Goal: Task Accomplishment & Management: Use online tool/utility

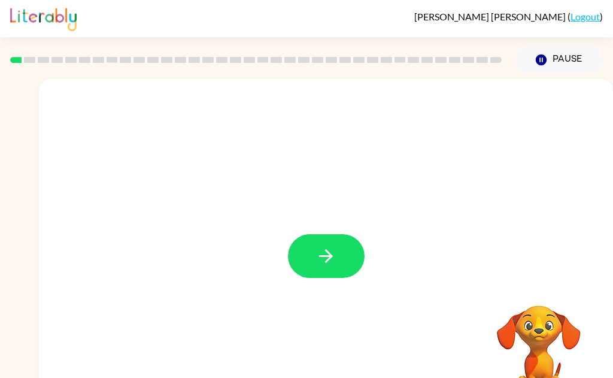
click at [334, 251] on icon "button" at bounding box center [325, 255] width 21 height 21
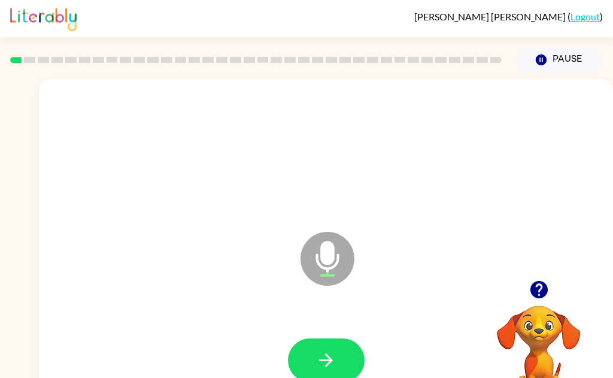
click at [348, 361] on button "button" at bounding box center [326, 360] width 77 height 44
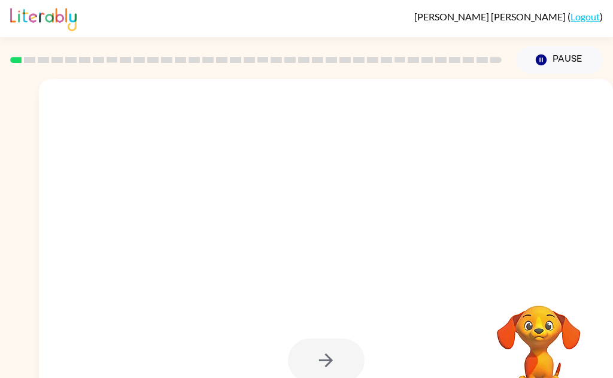
click at [346, 356] on div at bounding box center [326, 360] width 77 height 44
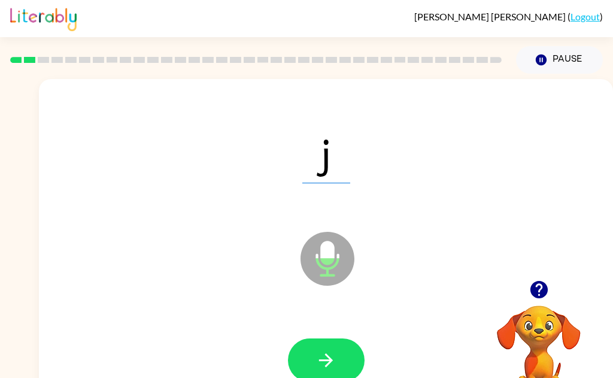
click at [353, 360] on button "button" at bounding box center [326, 360] width 77 height 44
click at [352, 367] on button "button" at bounding box center [326, 360] width 77 height 44
click at [339, 372] on button "button" at bounding box center [326, 360] width 77 height 44
click at [342, 368] on button "button" at bounding box center [326, 360] width 77 height 44
click at [351, 352] on button "button" at bounding box center [326, 360] width 77 height 44
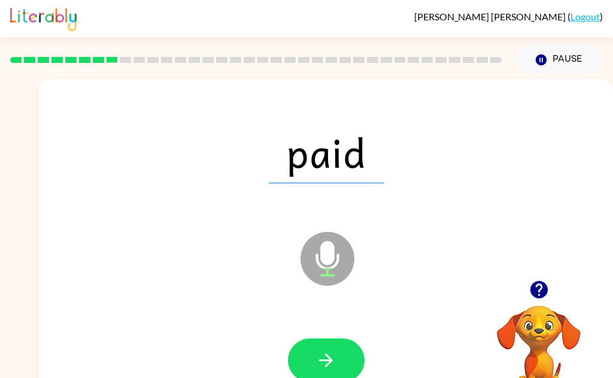
click at [329, 364] on icon "button" at bounding box center [325, 359] width 21 height 21
click at [333, 366] on icon "button" at bounding box center [325, 359] width 21 height 21
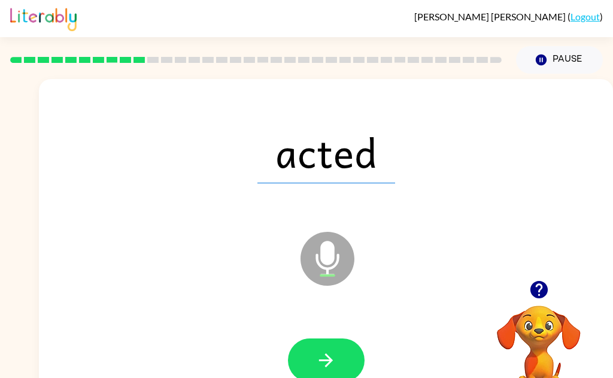
click at [336, 370] on icon "button" at bounding box center [325, 359] width 21 height 21
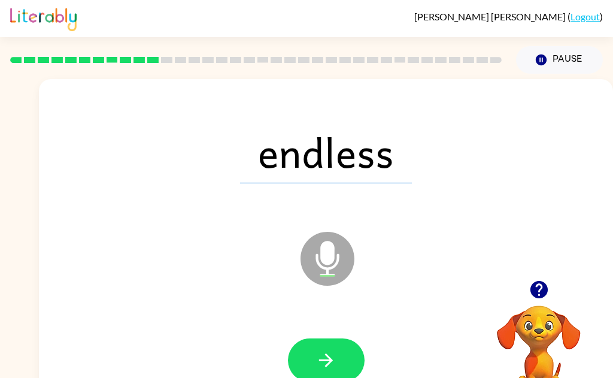
click at [337, 369] on button "button" at bounding box center [326, 360] width 77 height 44
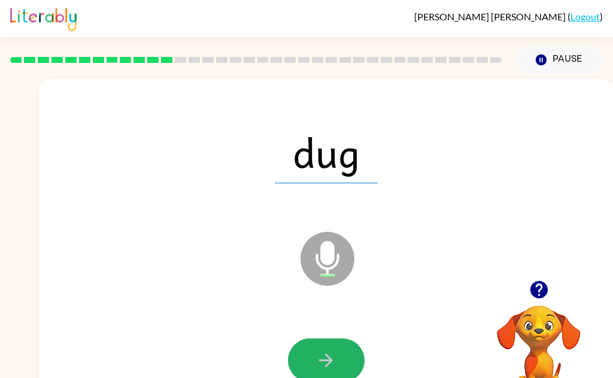
click at [335, 370] on icon "button" at bounding box center [325, 359] width 21 height 21
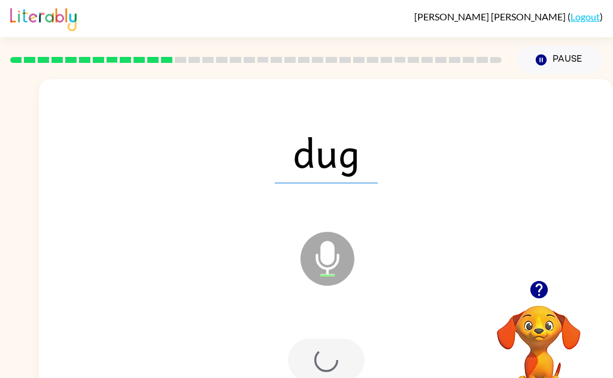
click at [337, 369] on div at bounding box center [326, 360] width 77 height 44
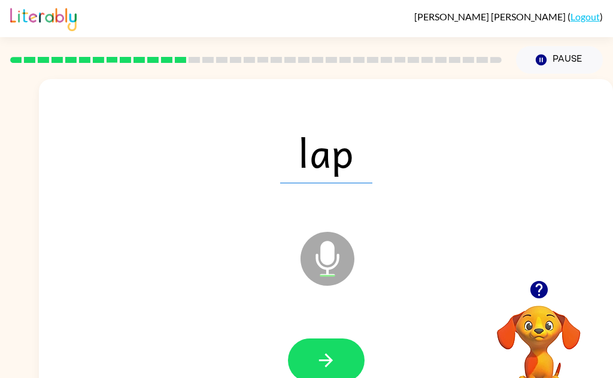
click at [343, 366] on button "button" at bounding box center [326, 360] width 77 height 44
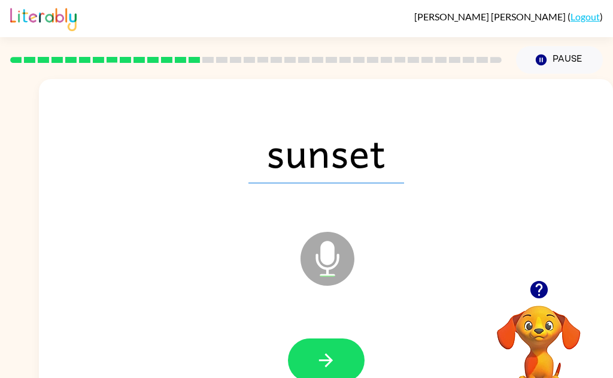
click at [343, 358] on button "button" at bounding box center [326, 360] width 77 height 44
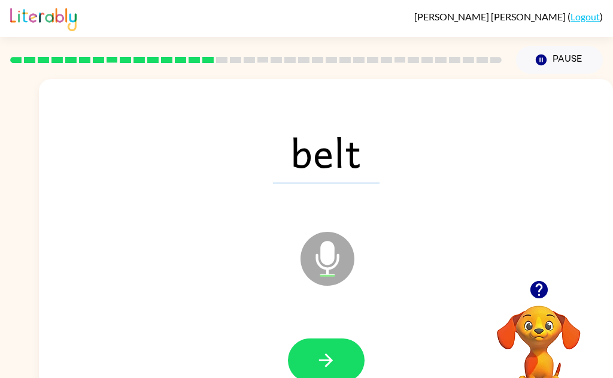
click at [345, 366] on button "button" at bounding box center [326, 360] width 77 height 44
click at [343, 367] on button "button" at bounding box center [326, 360] width 77 height 44
click at [358, 368] on button "button" at bounding box center [326, 360] width 77 height 44
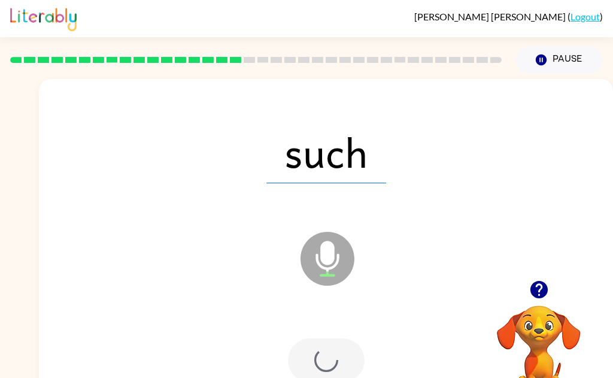
click at [349, 369] on div at bounding box center [326, 360] width 77 height 44
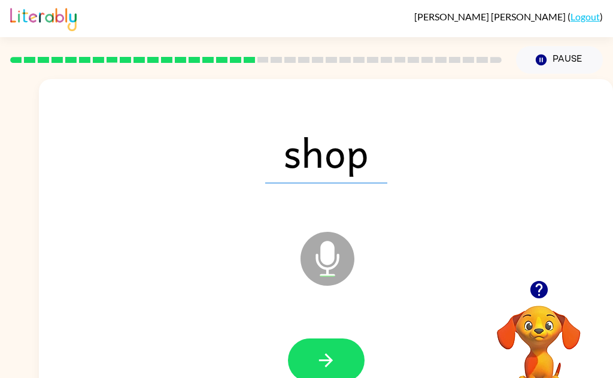
click at [343, 366] on button "button" at bounding box center [326, 360] width 77 height 44
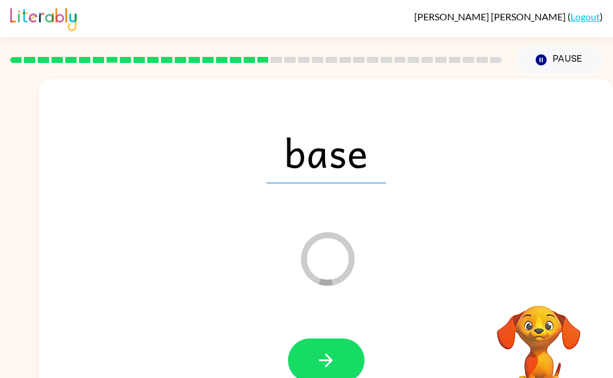
click at [336, 369] on icon "button" at bounding box center [325, 359] width 21 height 21
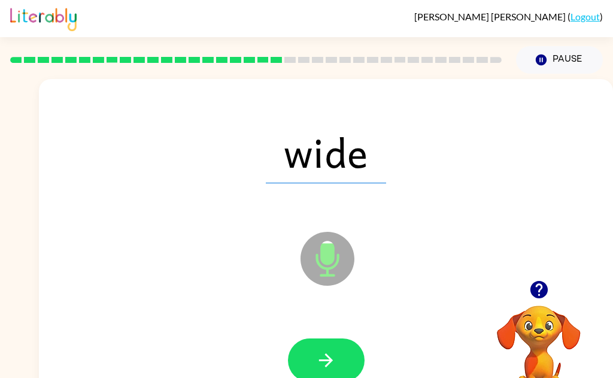
click at [336, 358] on icon "button" at bounding box center [325, 359] width 21 height 21
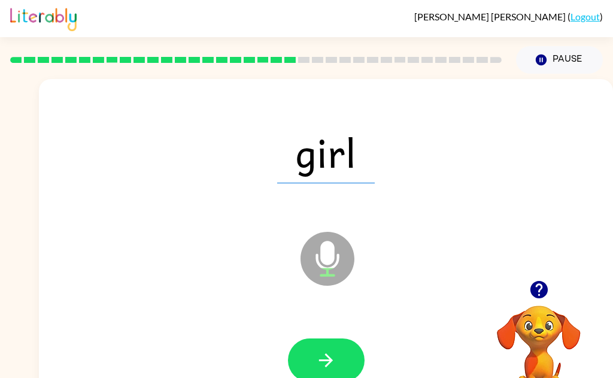
click at [345, 352] on button "button" at bounding box center [326, 360] width 77 height 44
click at [325, 369] on icon "button" at bounding box center [325, 359] width 21 height 21
click at [340, 368] on button "button" at bounding box center [326, 360] width 77 height 44
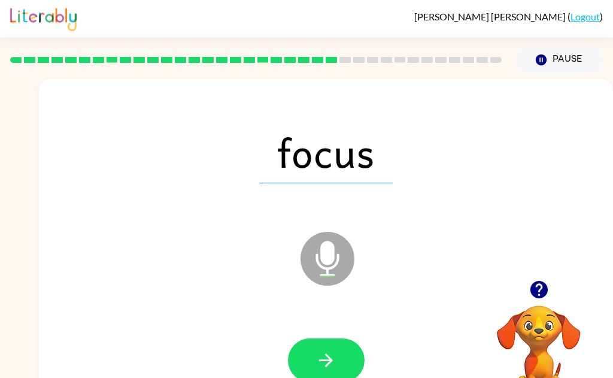
click at [333, 351] on icon "button" at bounding box center [325, 359] width 21 height 21
click at [325, 366] on icon "button" at bounding box center [326, 360] width 14 height 14
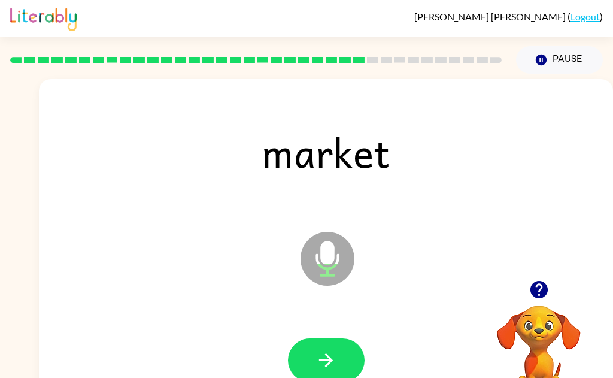
click at [357, 346] on button "button" at bounding box center [326, 360] width 77 height 44
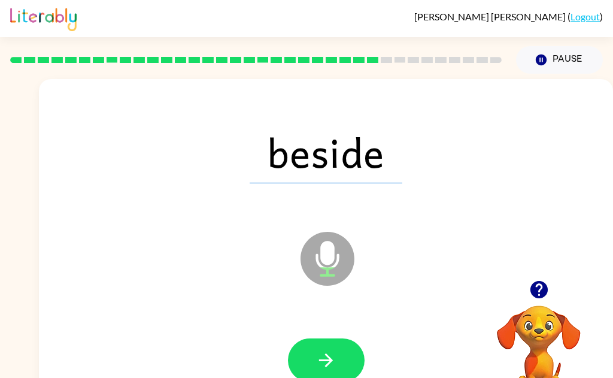
click at [318, 367] on icon "button" at bounding box center [325, 359] width 21 height 21
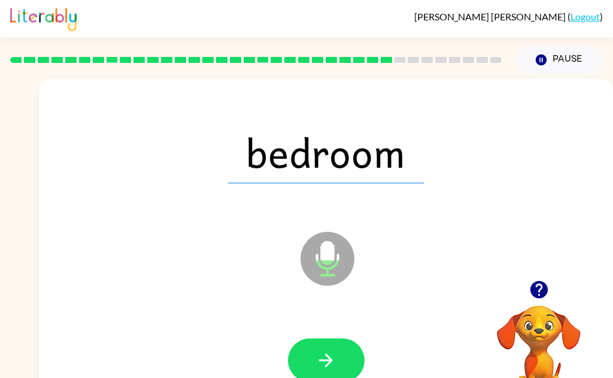
click at [311, 357] on button "button" at bounding box center [326, 360] width 77 height 44
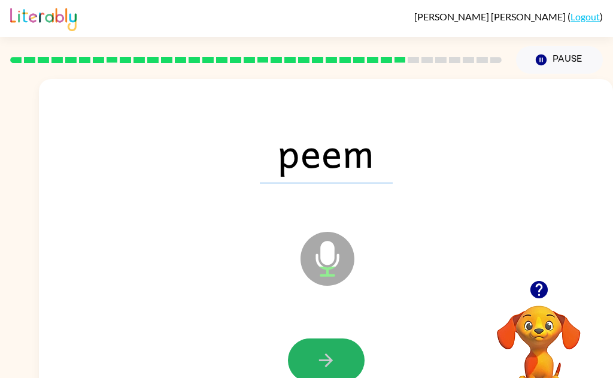
click at [335, 367] on icon "button" at bounding box center [325, 359] width 21 height 21
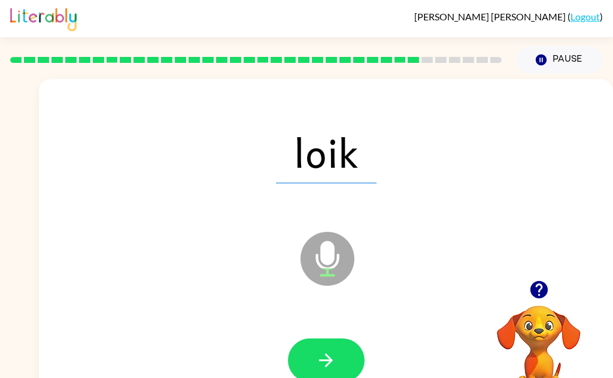
click at [334, 367] on icon "button" at bounding box center [325, 359] width 21 height 21
click at [345, 369] on button "button" at bounding box center [326, 360] width 77 height 44
click at [340, 371] on button "button" at bounding box center [326, 360] width 77 height 44
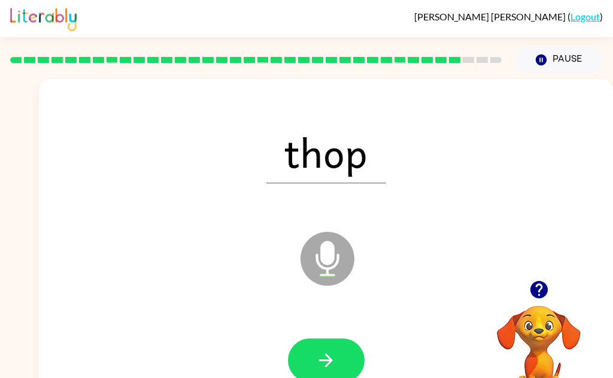
click at [327, 366] on icon "button" at bounding box center [325, 359] width 21 height 21
click at [325, 375] on button "button" at bounding box center [326, 360] width 77 height 44
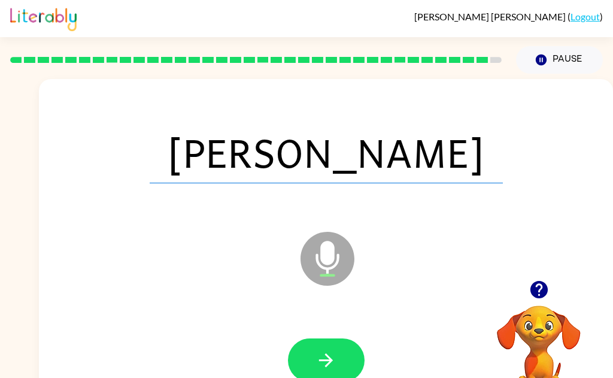
click at [319, 361] on icon "button" at bounding box center [325, 359] width 21 height 21
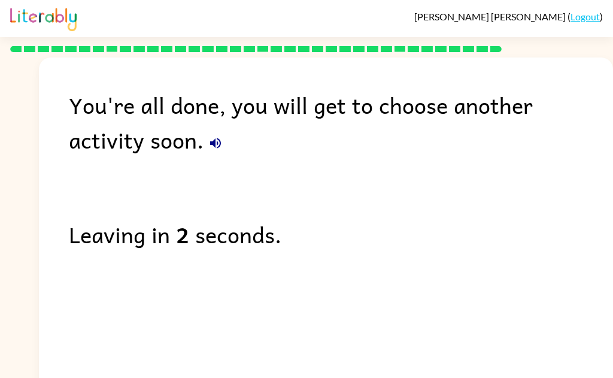
click at [203, 152] on button "button" at bounding box center [215, 143] width 24 height 24
